Goal: Feedback & Contribution: Contribute content

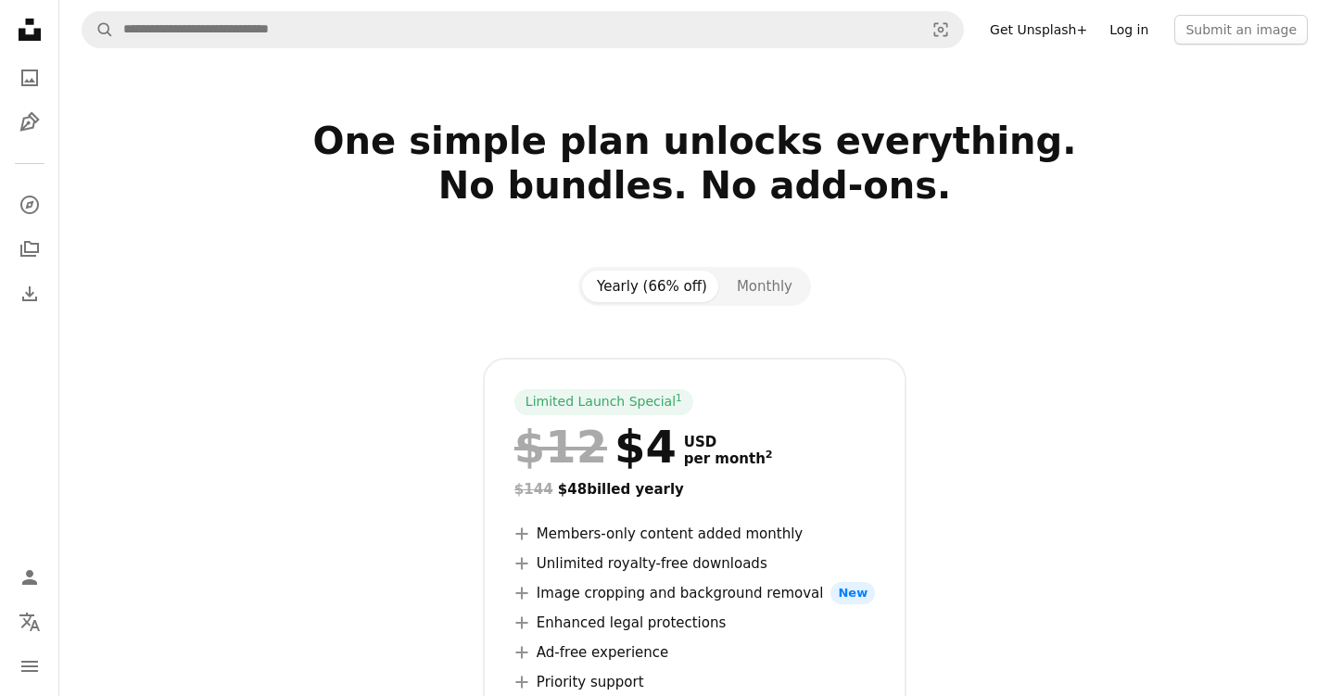
click at [1123, 28] on link "Log in" at bounding box center [1128, 30] width 61 height 30
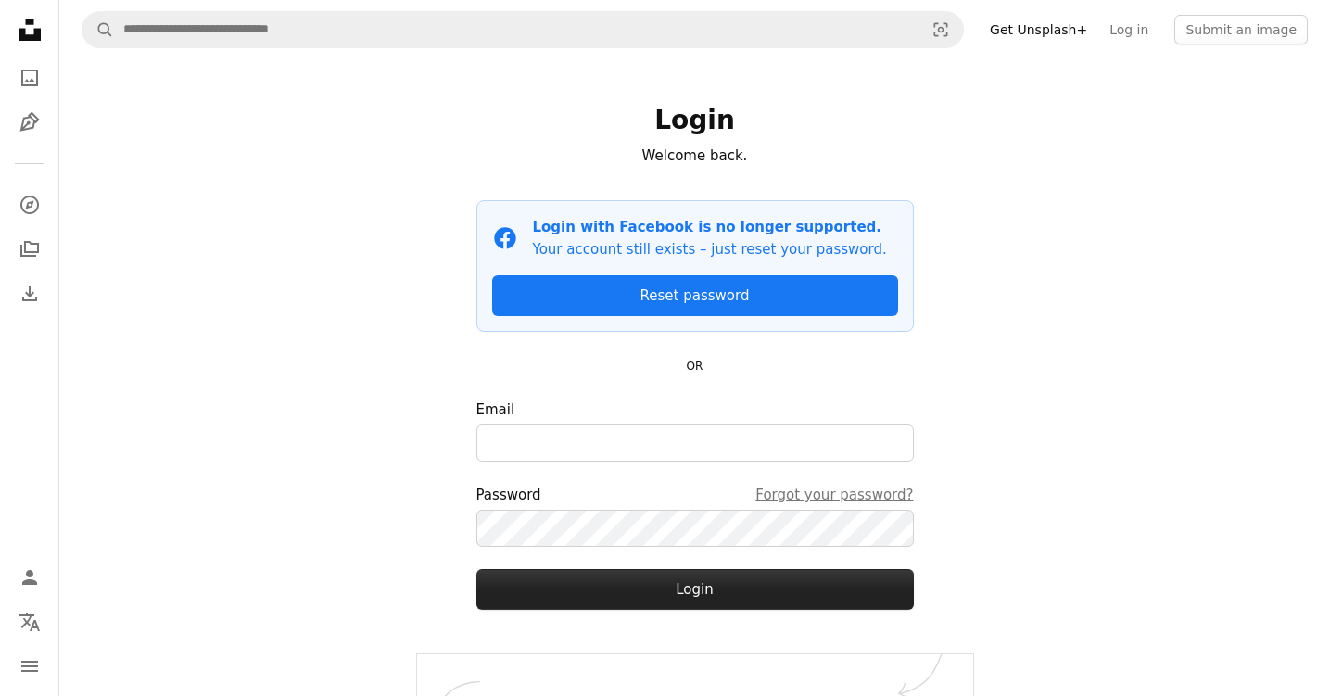
click at [756, 575] on button "Login" at bounding box center [694, 589] width 437 height 41
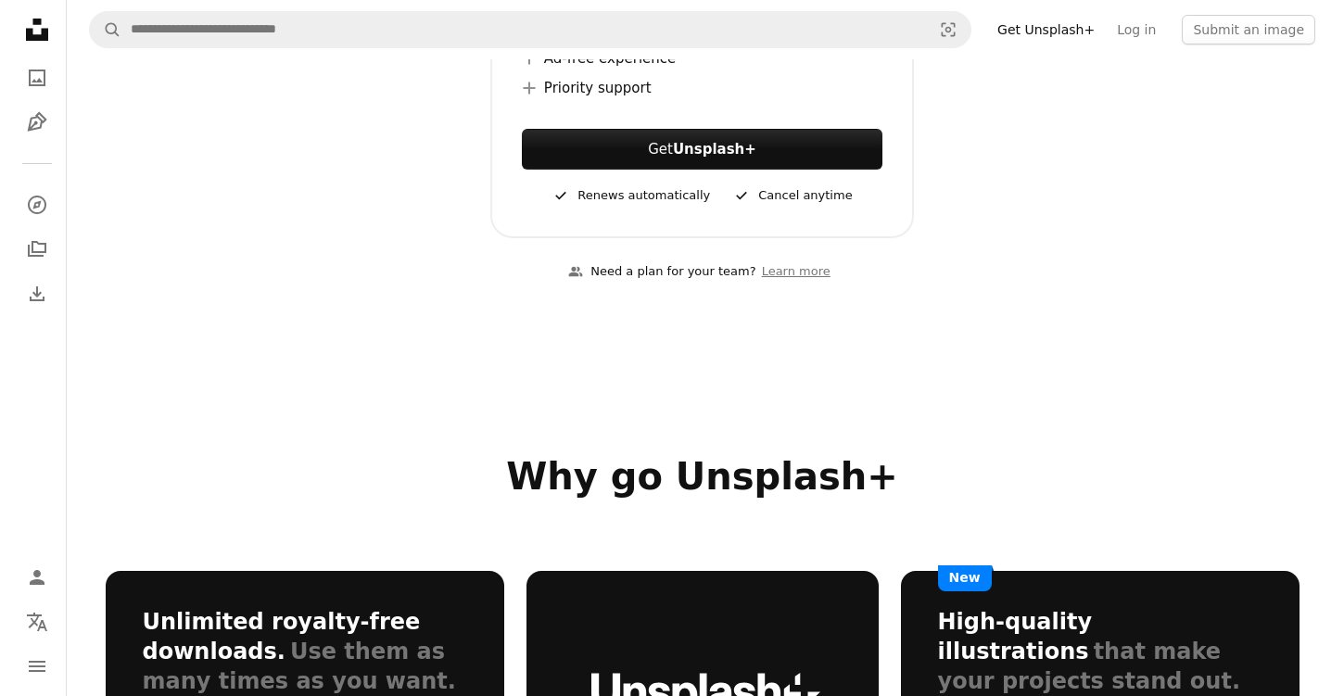
scroll to position [749, 0]
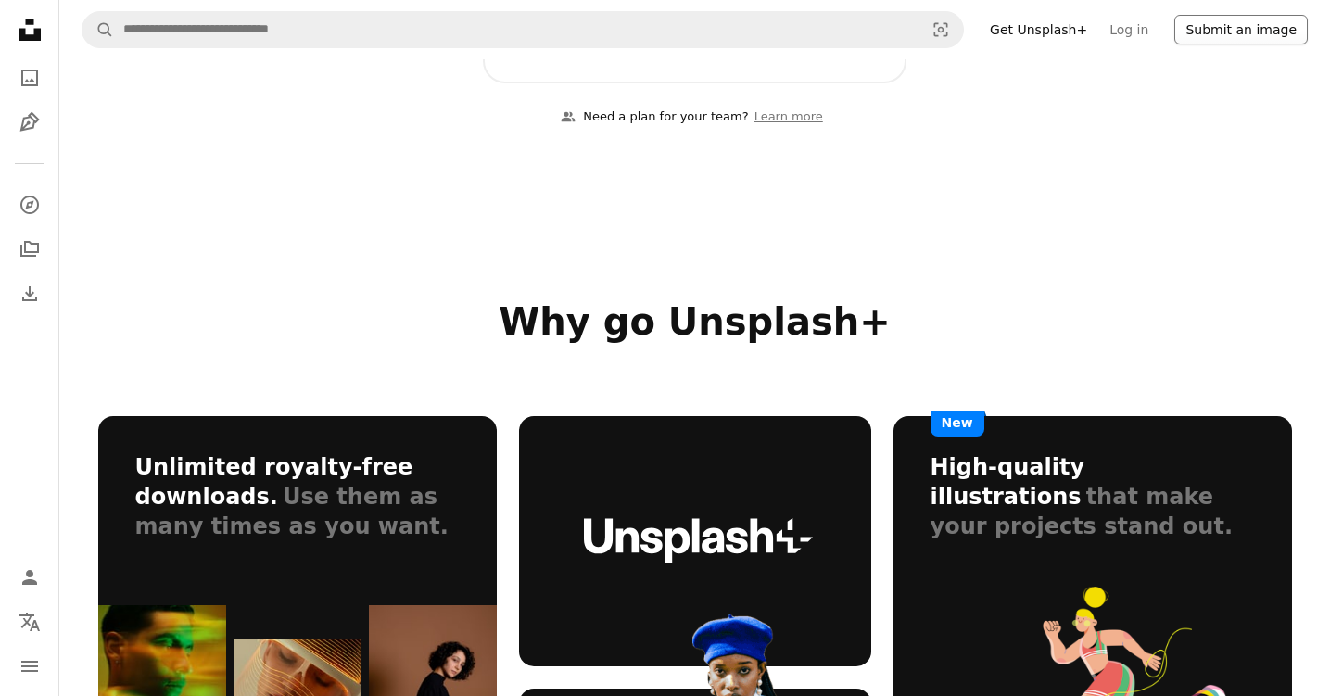
click at [1280, 21] on button "Submit an image" at bounding box center [1240, 30] width 133 height 30
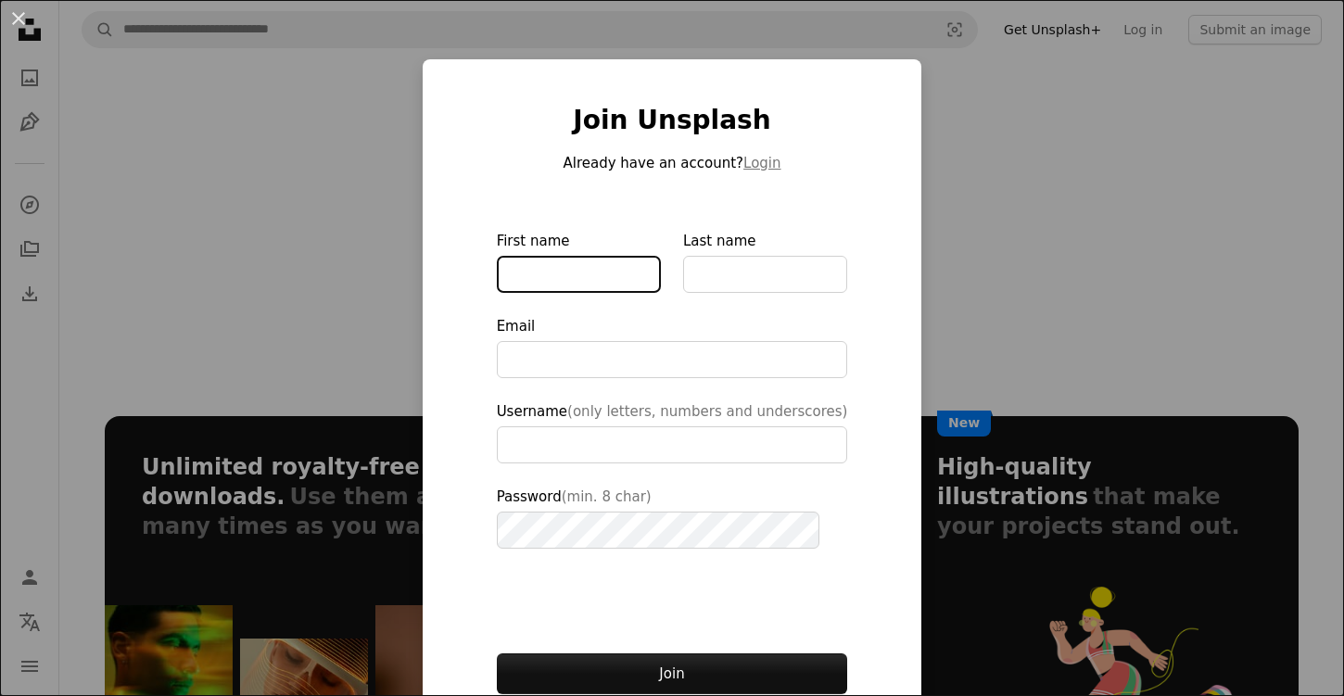
click at [525, 285] on input "First name" at bounding box center [579, 274] width 164 height 37
type input "**********"
click at [743, 164] on button "Login" at bounding box center [761, 163] width 37 height 22
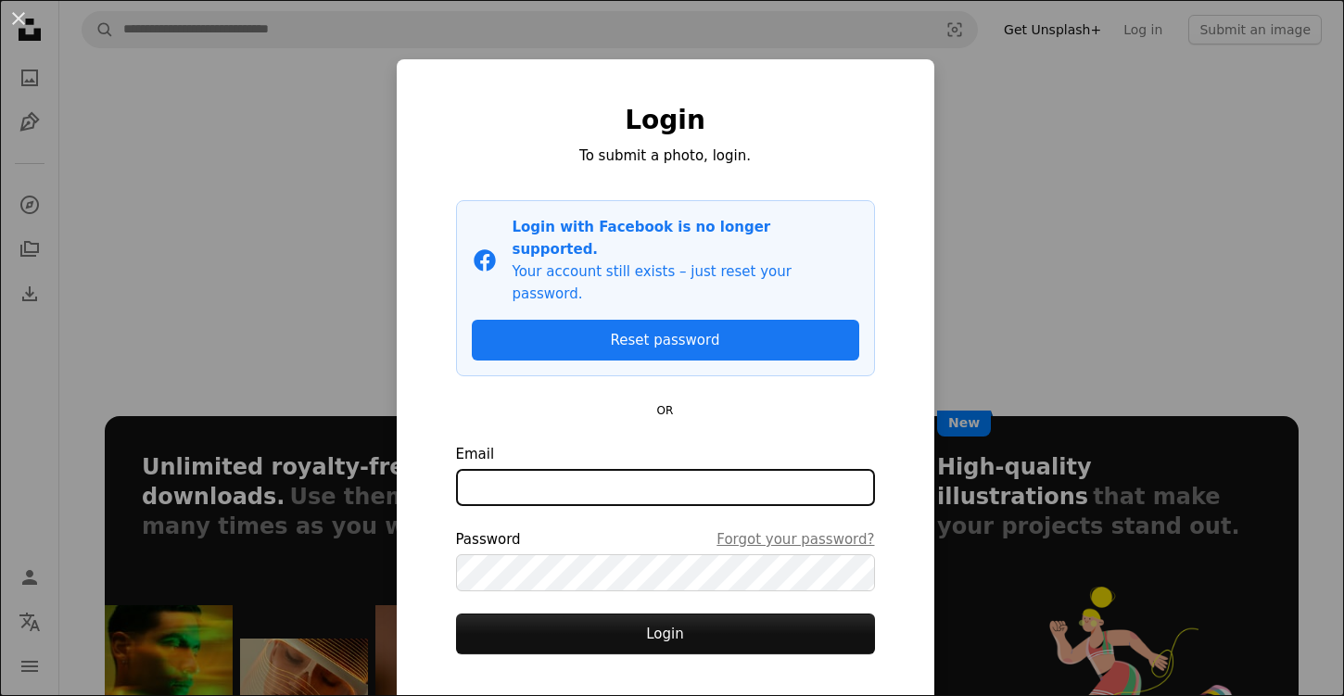
click at [503, 469] on input "Email" at bounding box center [665, 487] width 419 height 37
click at [525, 469] on input "Email" at bounding box center [665, 487] width 419 height 37
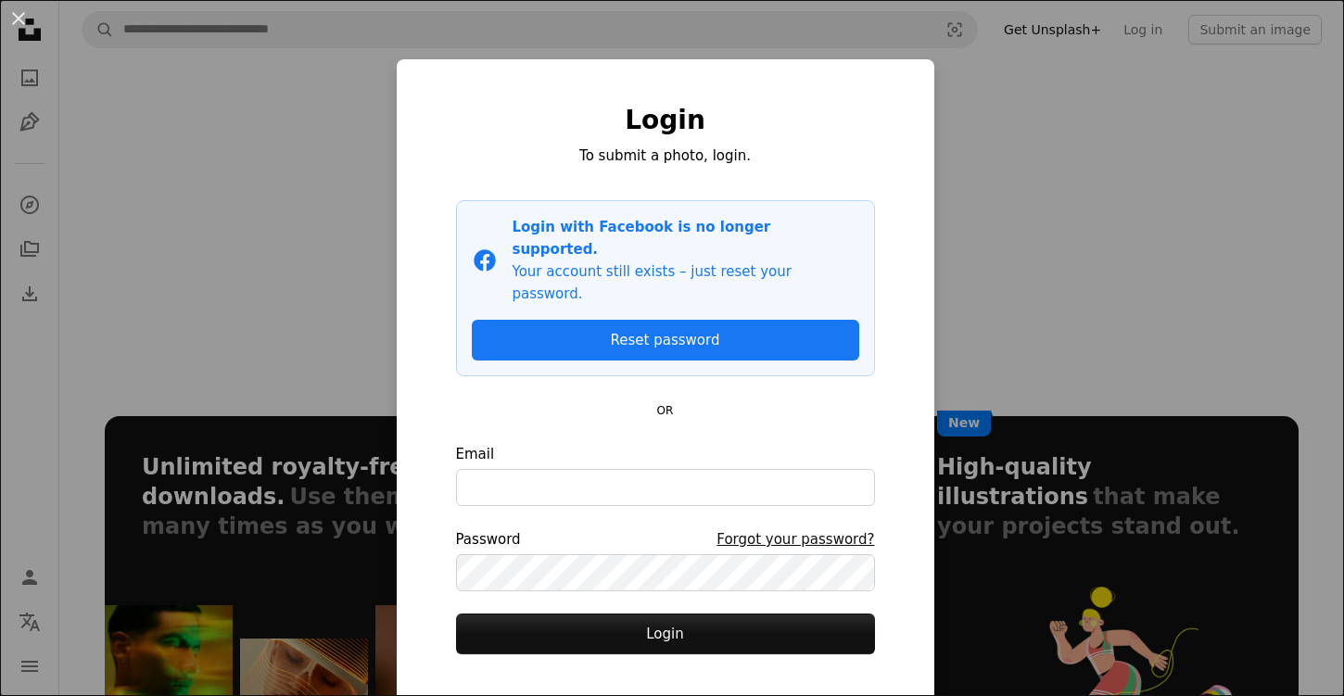
click at [761, 528] on link "Forgot your password?" at bounding box center [795, 539] width 158 height 22
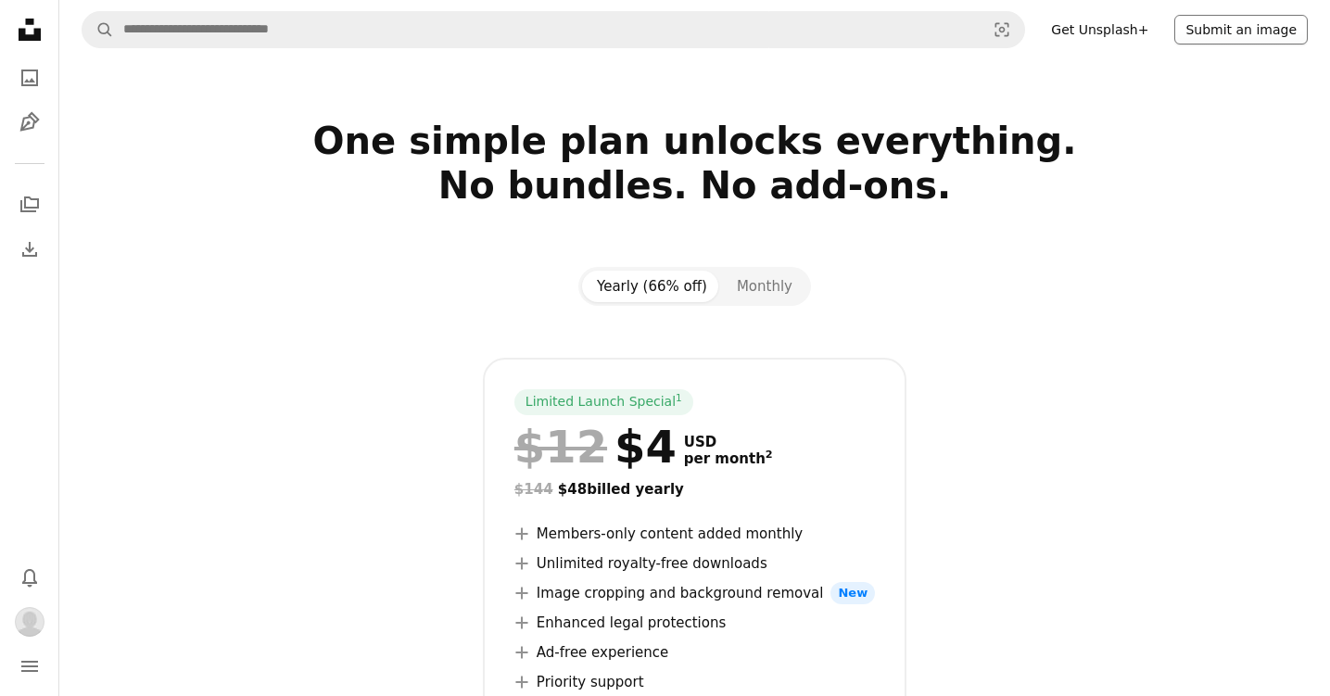
click at [1214, 26] on button "Submit an image" at bounding box center [1240, 30] width 133 height 30
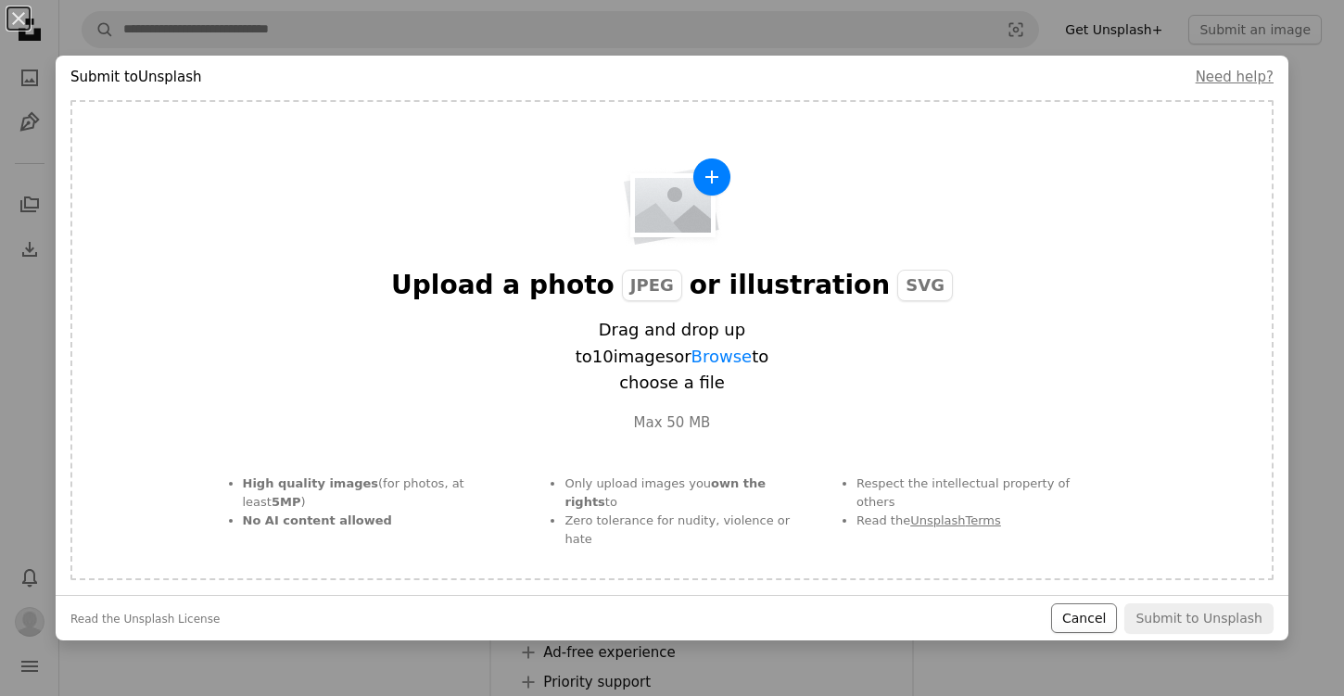
click at [1094, 616] on button "Cancel" at bounding box center [1084, 618] width 66 height 30
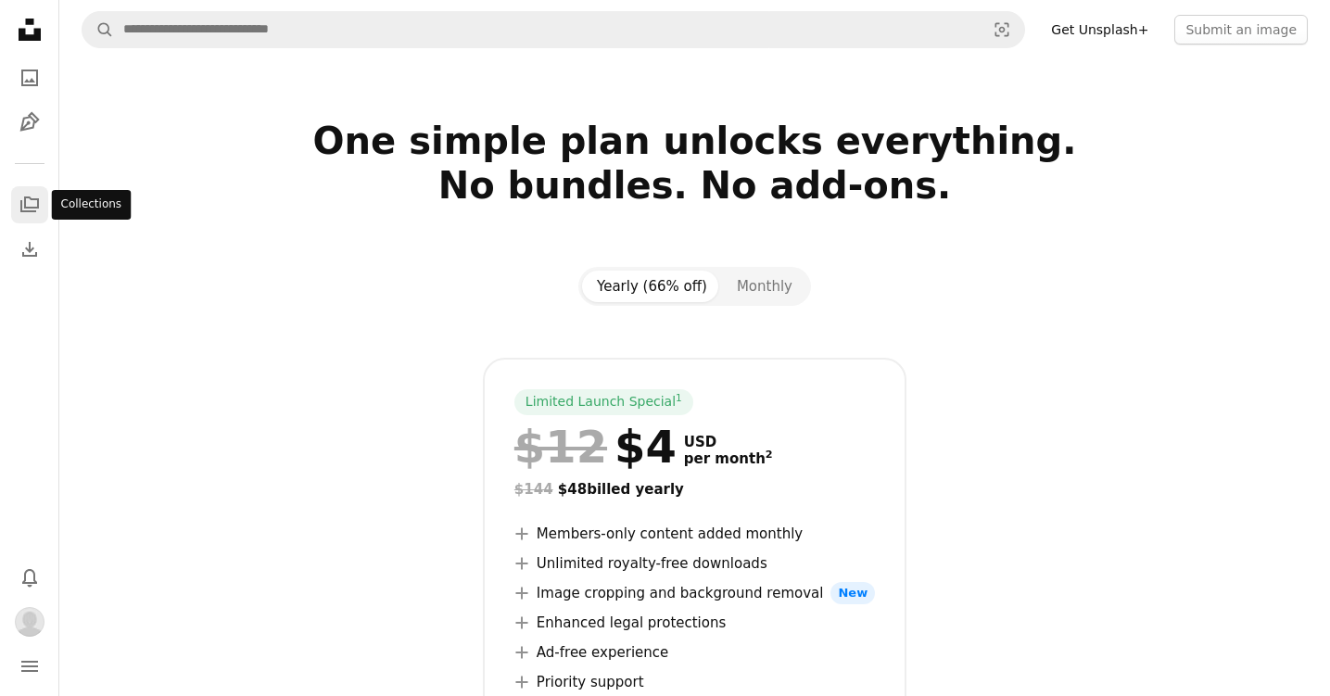
click at [17, 198] on link "A stack of folders" at bounding box center [29, 204] width 37 height 37
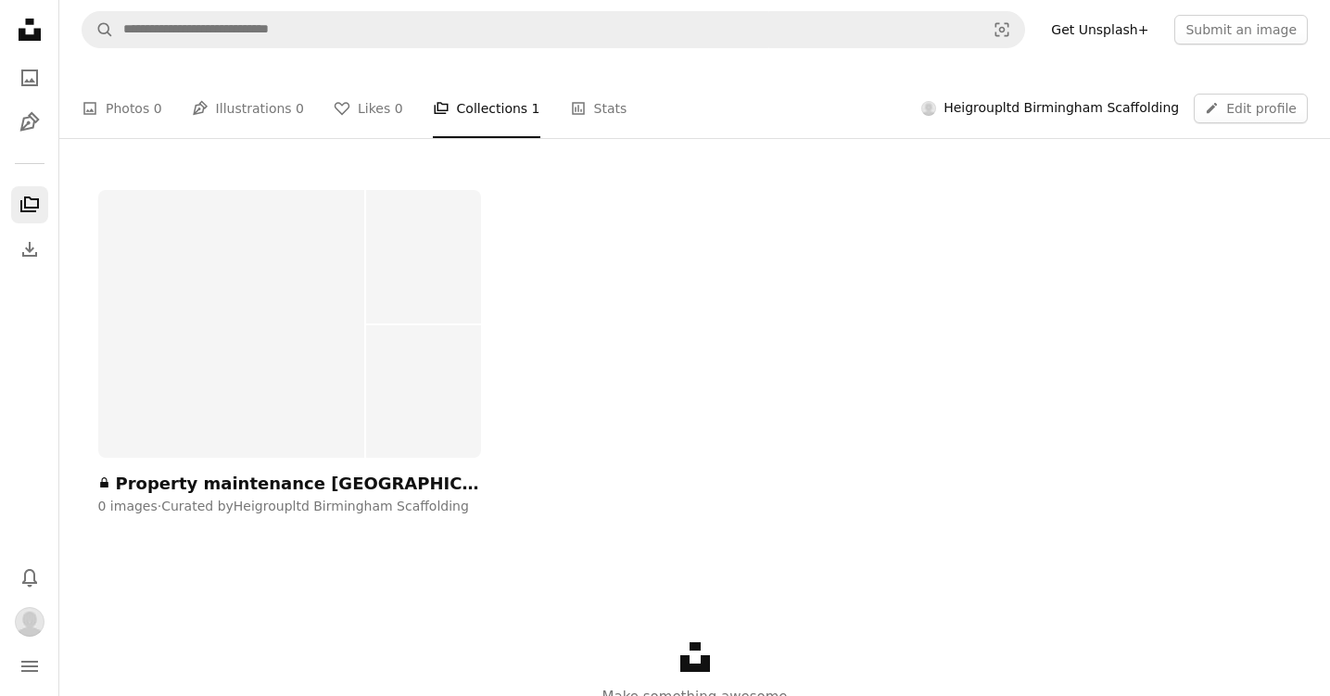
scroll to position [354, 0]
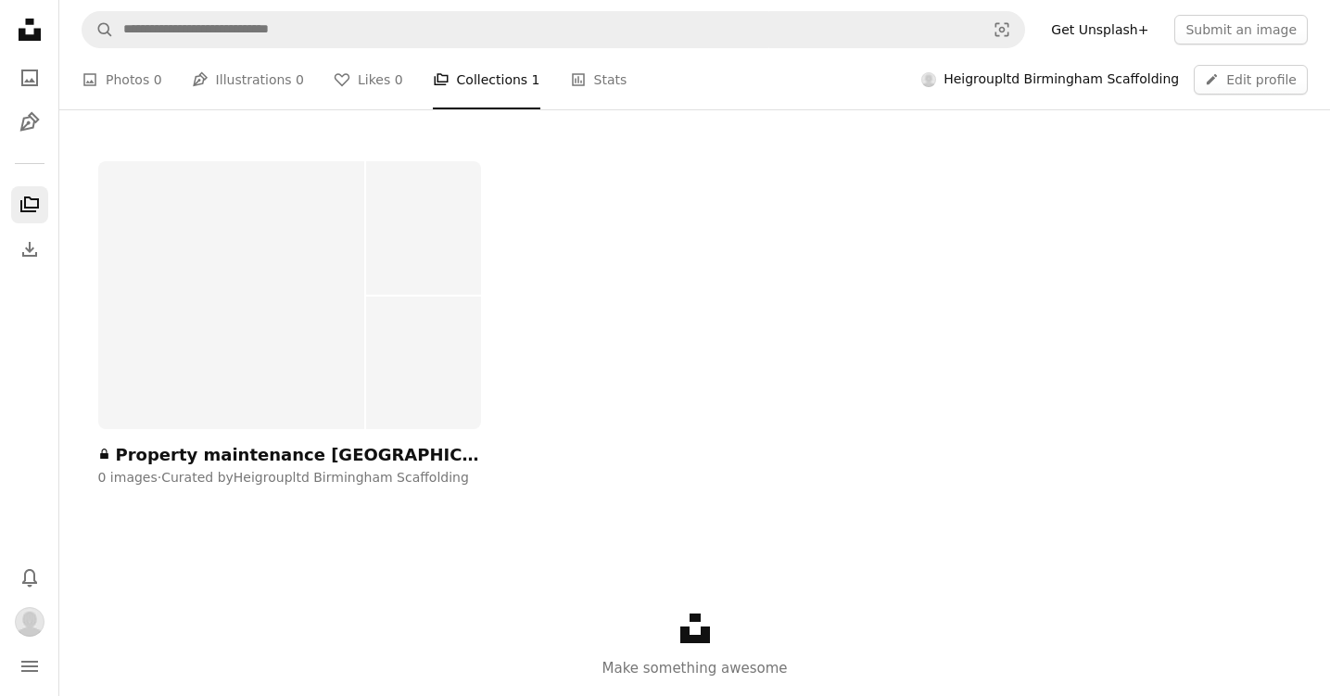
click at [320, 469] on div "0 images · Curated by Heigroupltd Birmingham Scaffolding" at bounding box center [289, 478] width 383 height 19
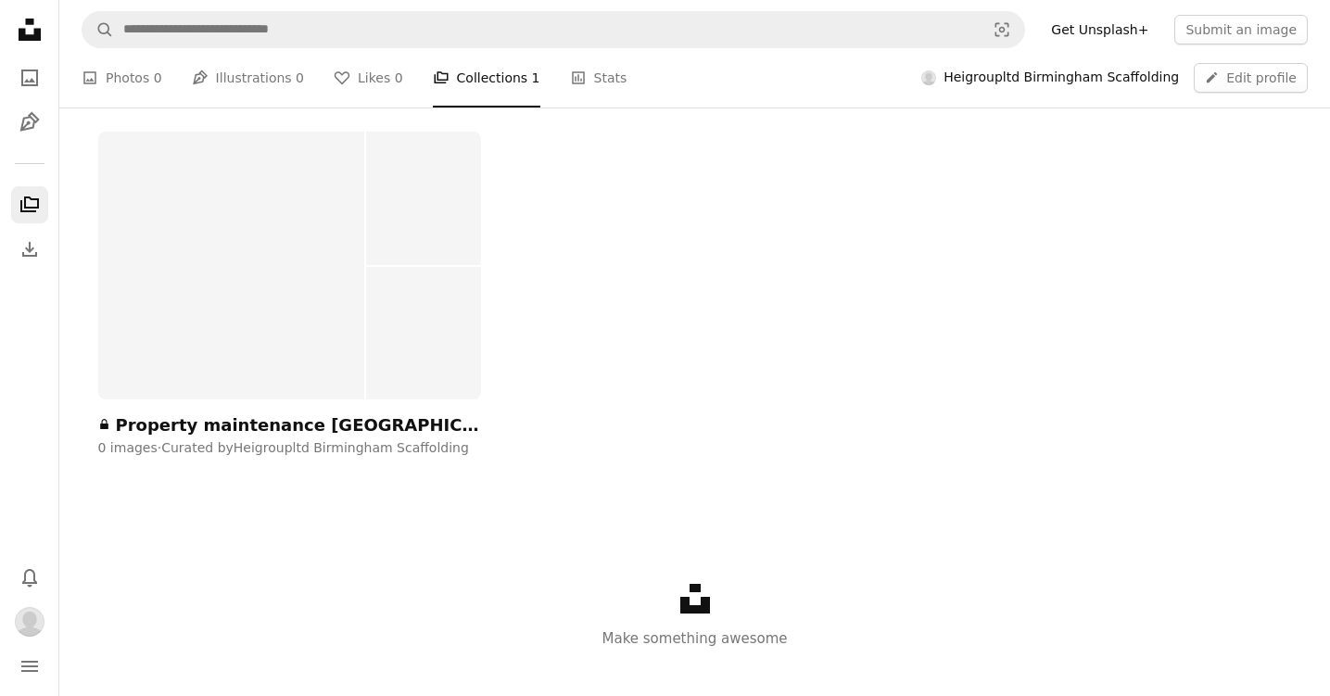
scroll to position [387, 0]
click at [698, 580] on icon "Unsplash logo" at bounding box center [695, 595] width 30 height 30
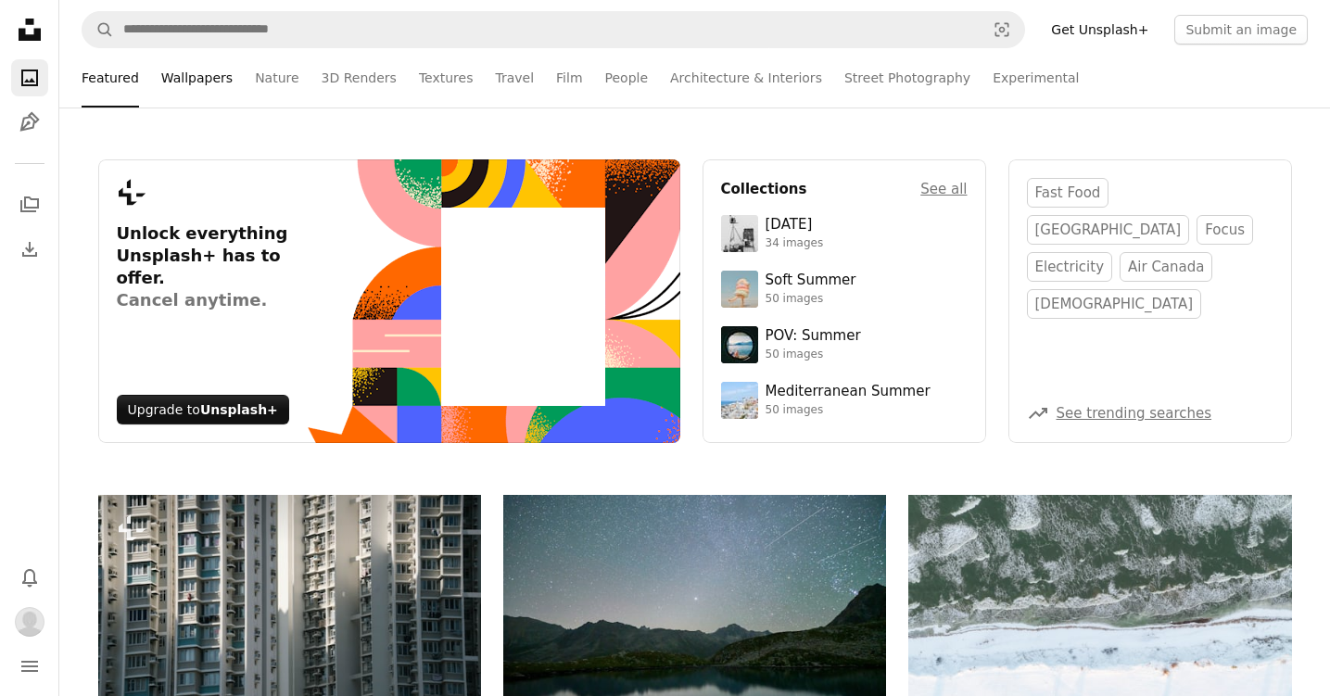
click at [186, 73] on link "Wallpapers" at bounding box center [196, 77] width 71 height 59
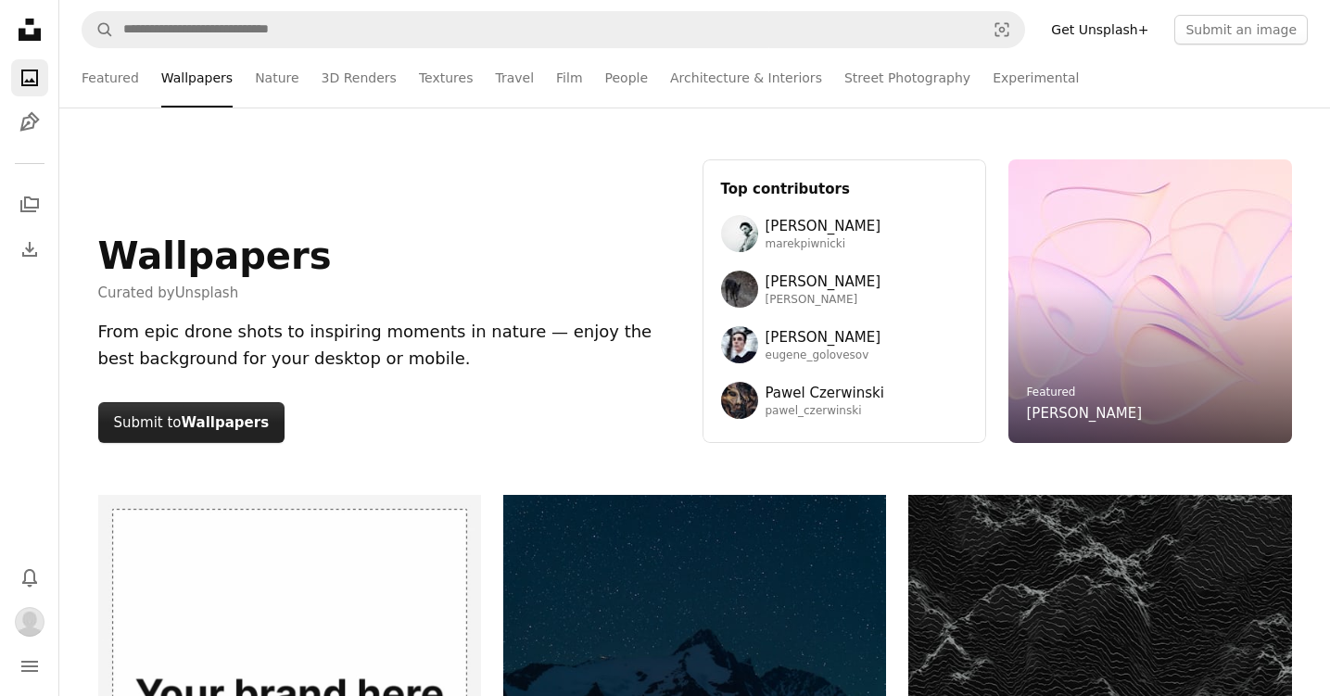
click at [156, 427] on button "Submit to Wallpapers" at bounding box center [191, 422] width 187 height 41
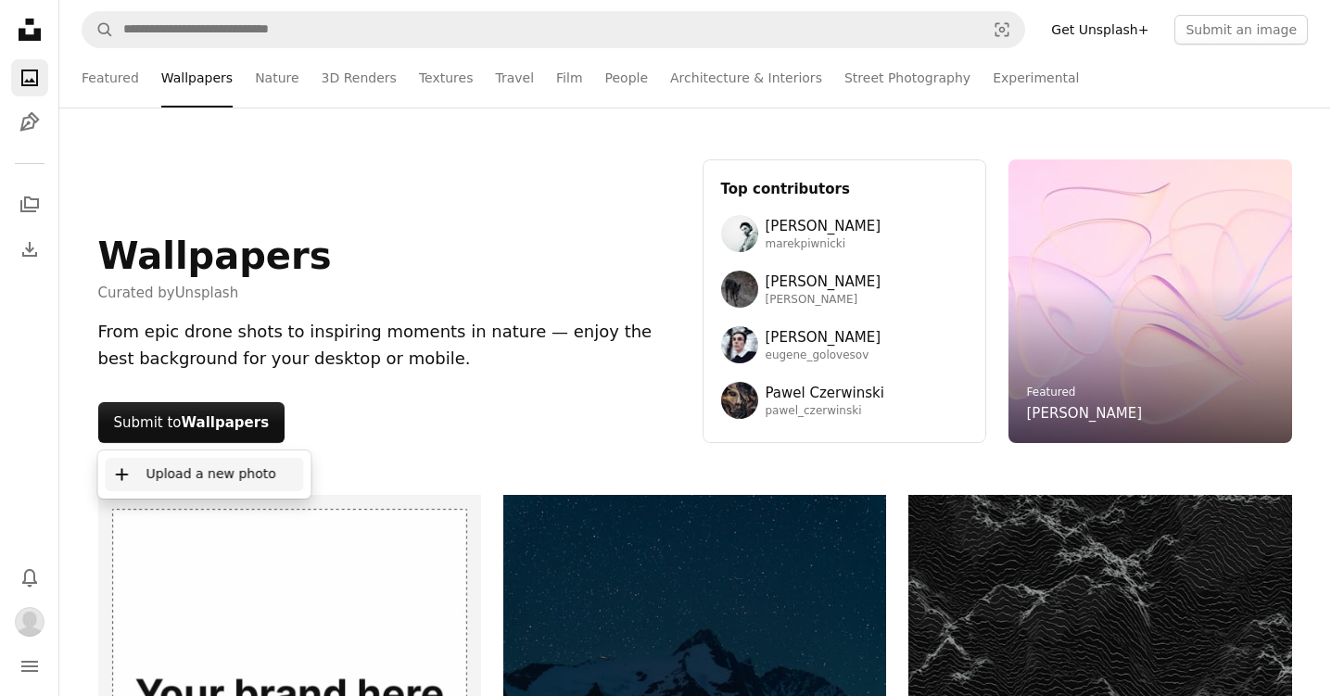
click at [158, 476] on button "A plus sign Upload a new photo" at bounding box center [205, 474] width 198 height 33
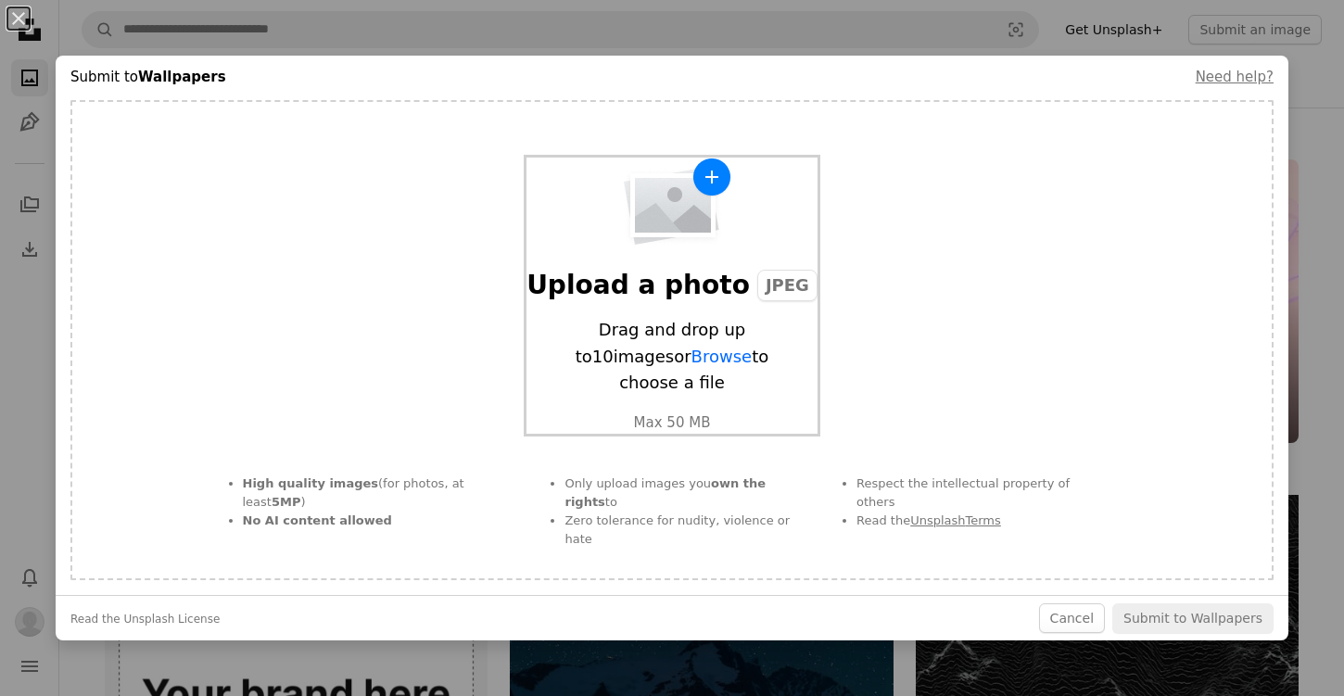
click at [664, 285] on div "Upload a photo JPEG Drag and drop up to 10 images or Browse to choose a file Ma…" at bounding box center [671, 296] width 291 height 276
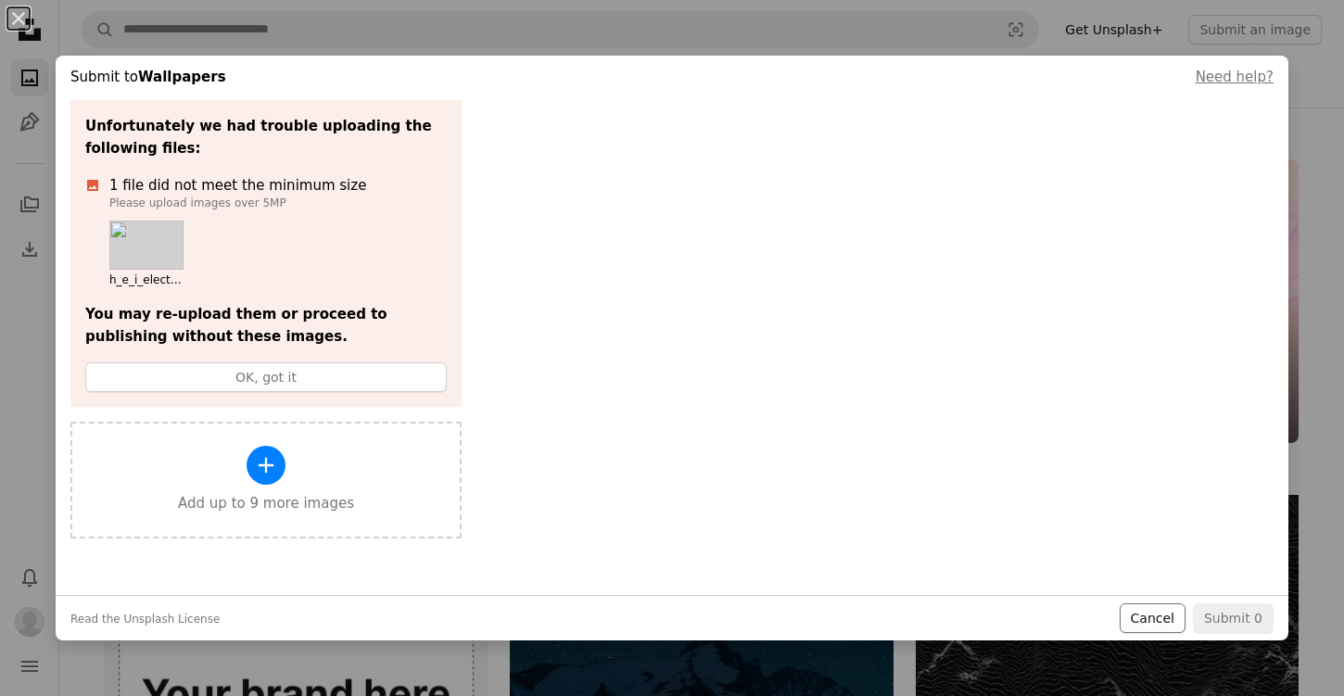
click at [1145, 626] on button "Cancel" at bounding box center [1152, 618] width 66 height 30
click at [1130, 626] on button "Cancel" at bounding box center [1152, 618] width 66 height 30
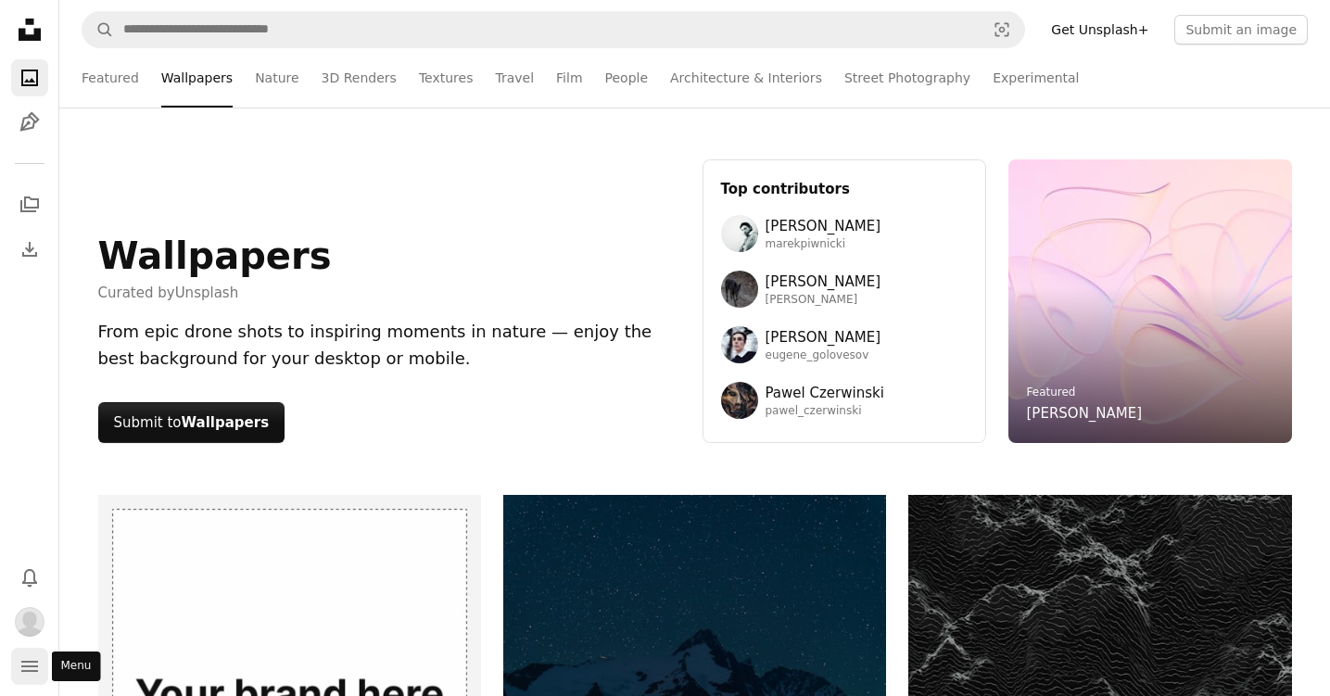
click at [21, 664] on icon "navigation menu" at bounding box center [30, 666] width 22 height 22
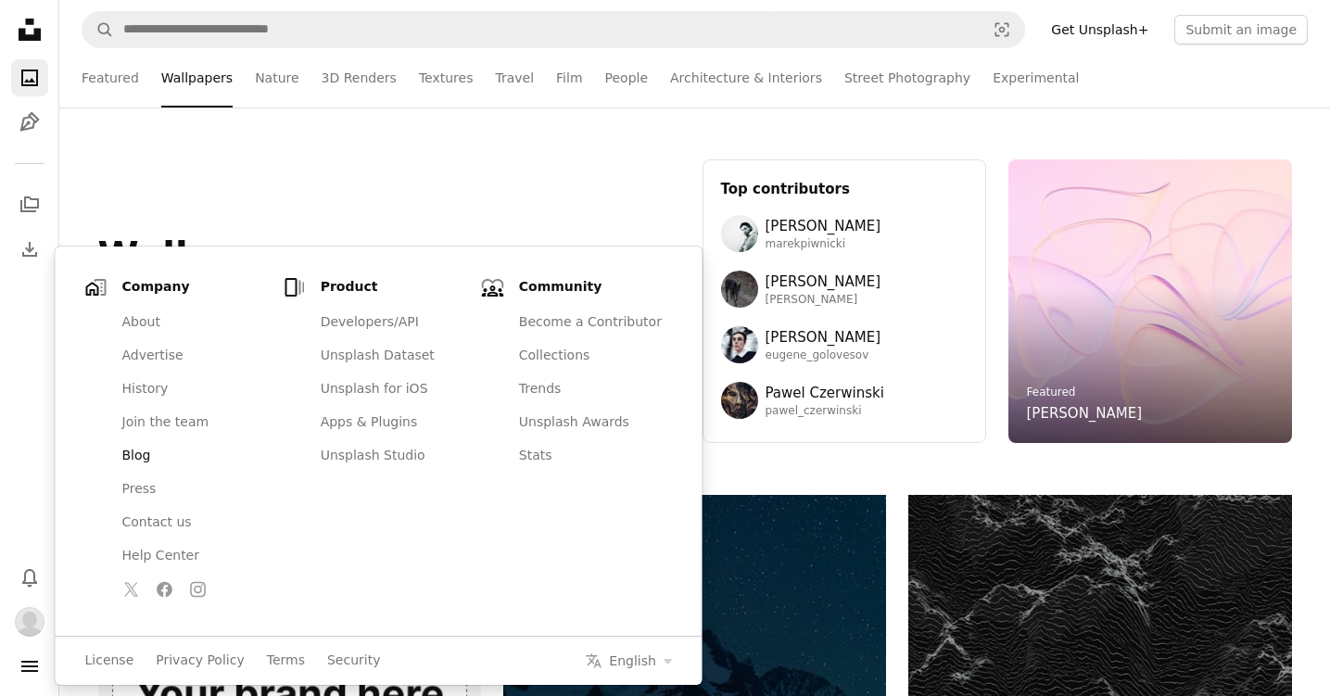
click at [133, 453] on link "Blog" at bounding box center [193, 455] width 165 height 33
